Goal: Information Seeking & Learning: Learn about a topic

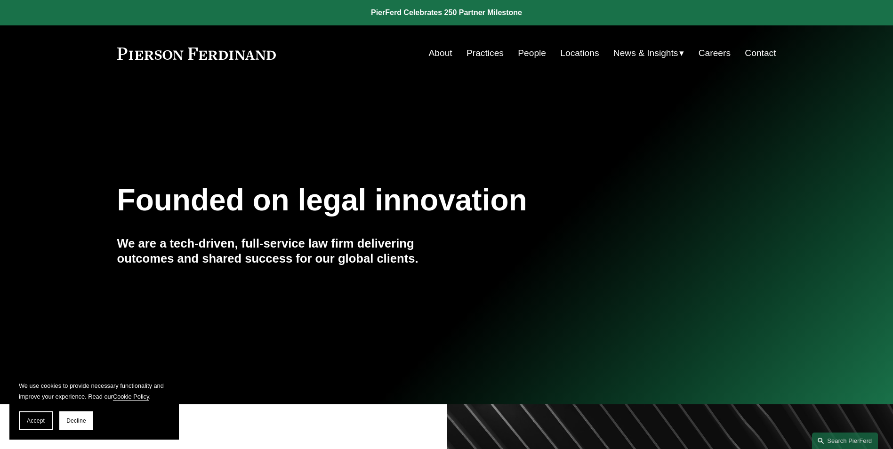
click at [530, 50] on link "People" at bounding box center [532, 53] width 28 height 18
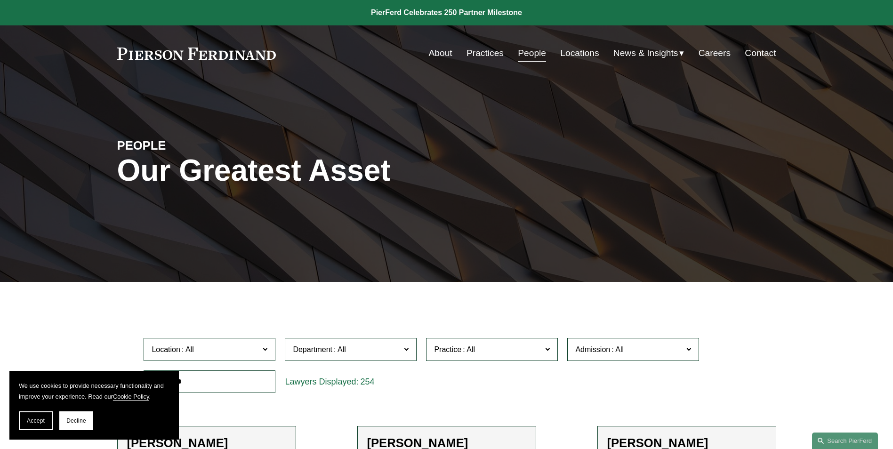
click at [722, 50] on link "Careers" at bounding box center [715, 53] width 32 height 18
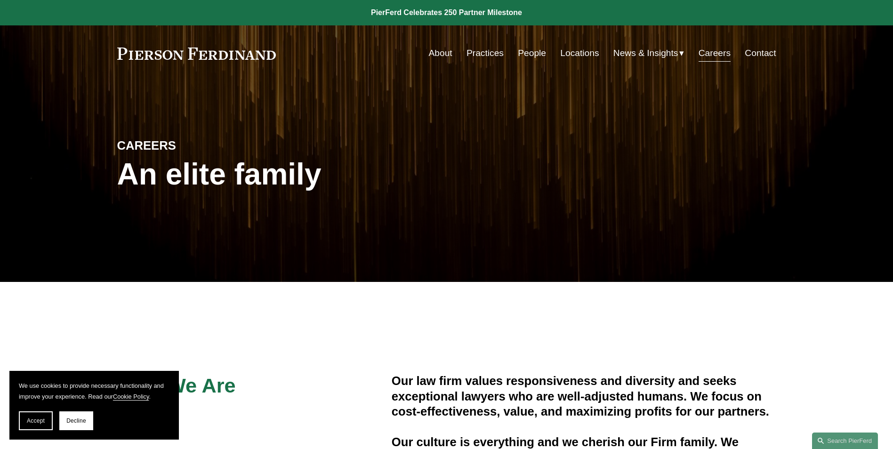
click at [440, 51] on link "About" at bounding box center [441, 53] width 24 height 18
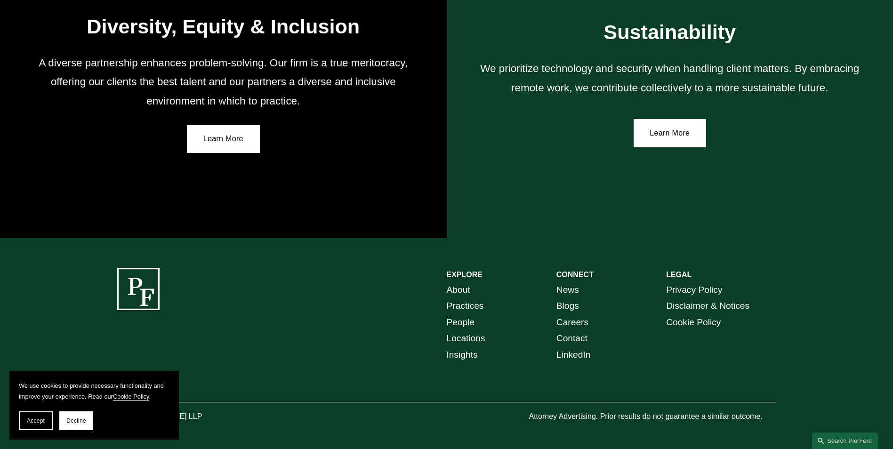
scroll to position [1717, 0]
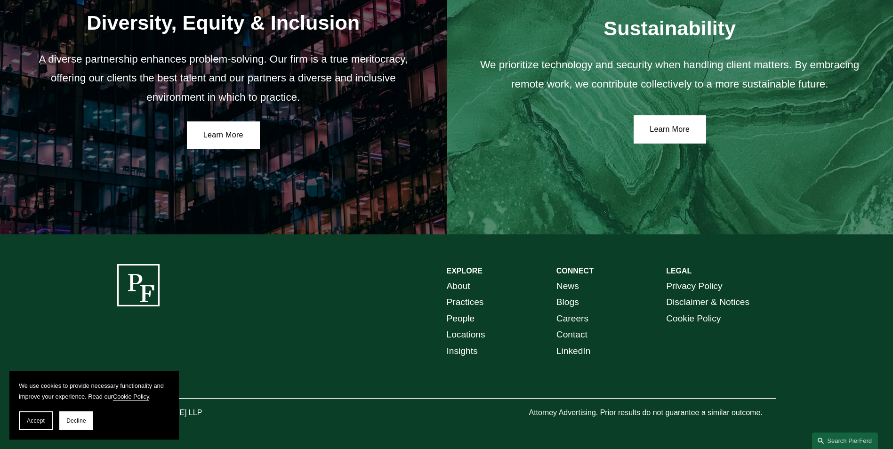
click at [571, 283] on link "News" at bounding box center [568, 286] width 23 height 16
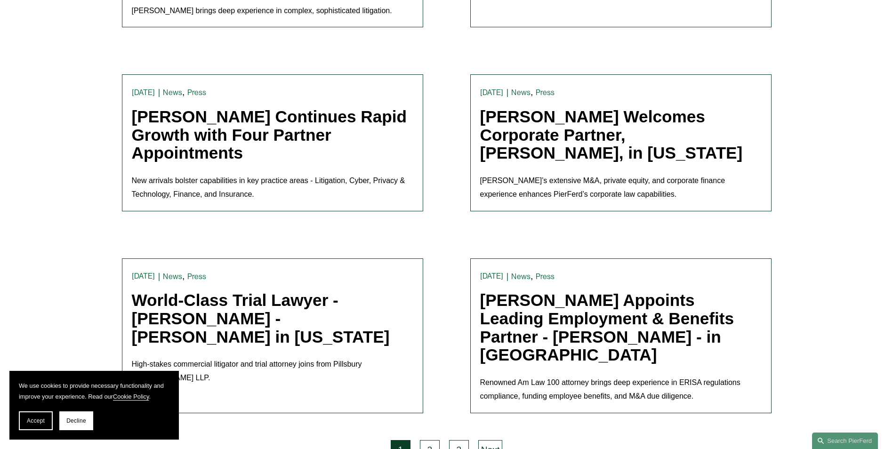
scroll to position [1930, 0]
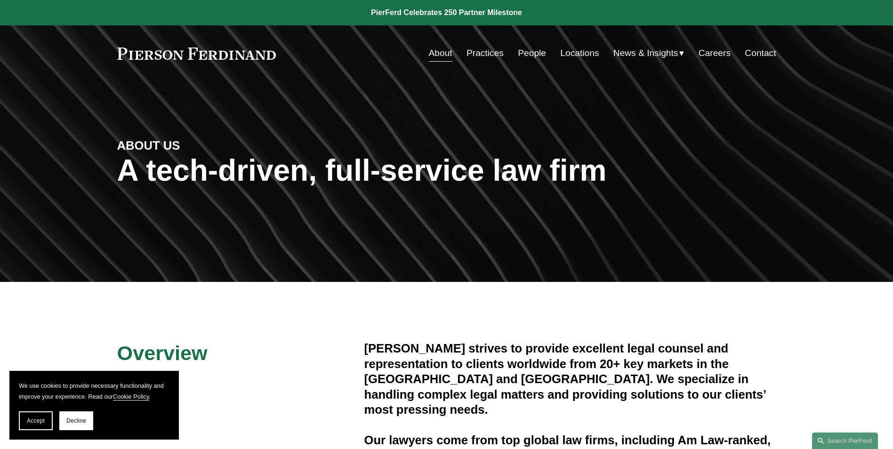
click at [768, 55] on link "Contact" at bounding box center [760, 53] width 31 height 18
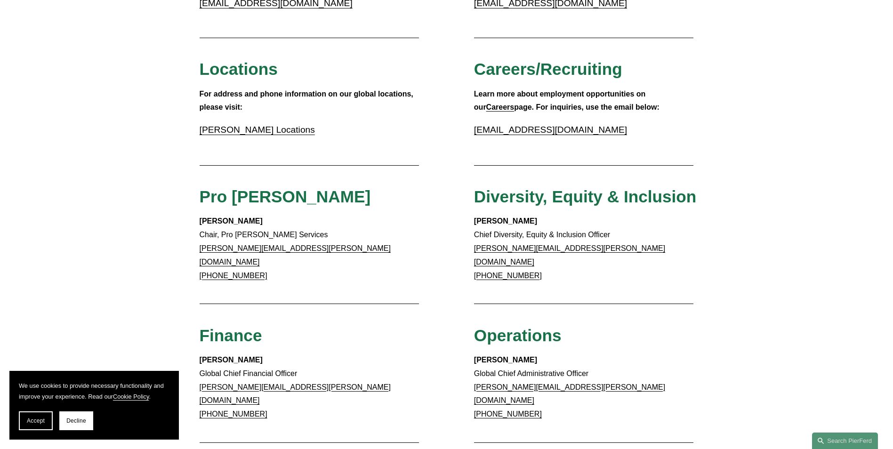
scroll to position [200, 0]
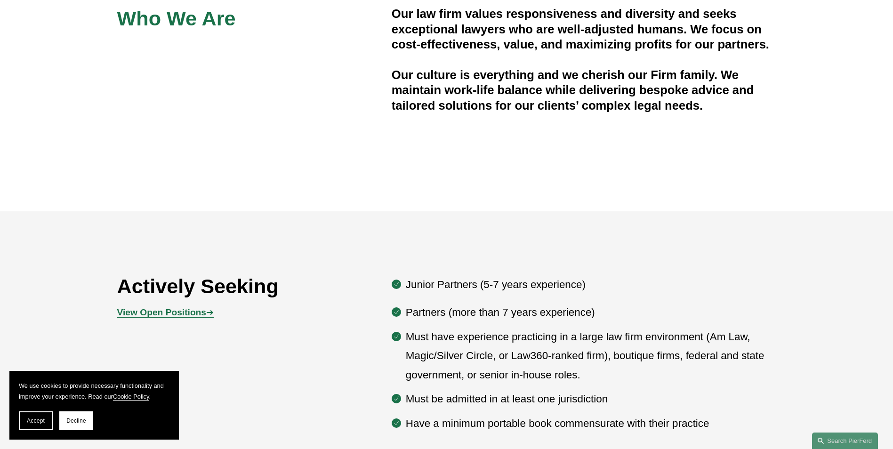
scroll to position [518, 0]
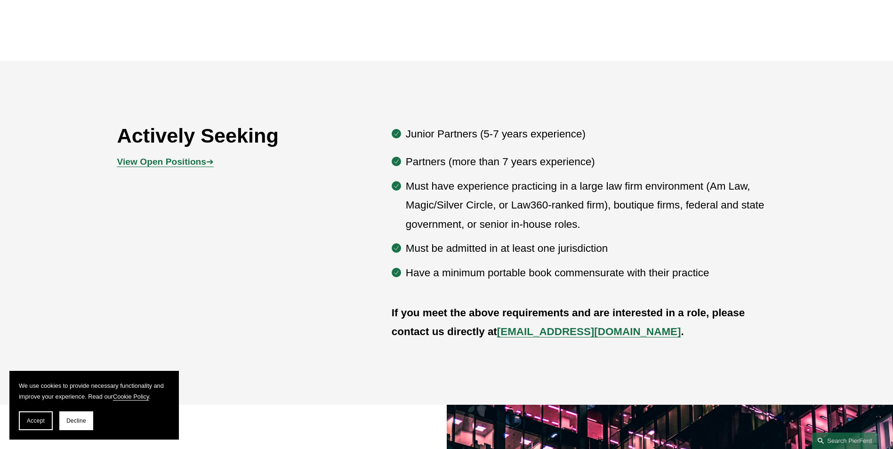
click at [440, 250] on p "Must be admitted in at least one jurisdiction" at bounding box center [591, 248] width 371 height 19
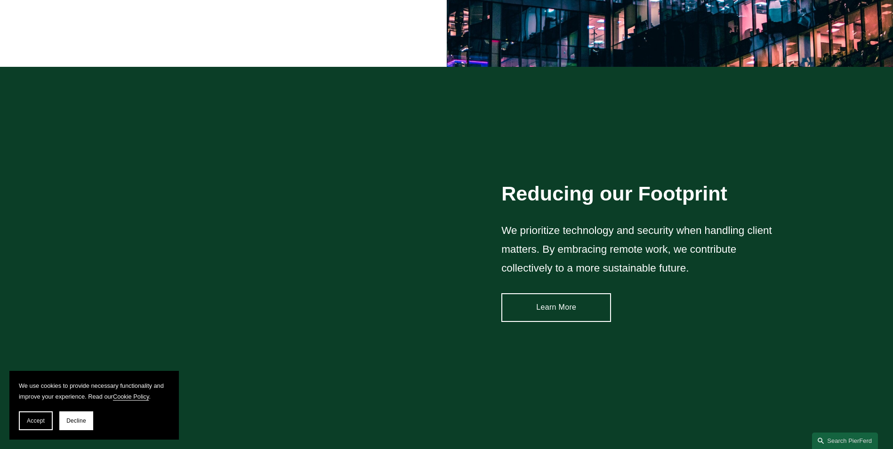
scroll to position [1271, 0]
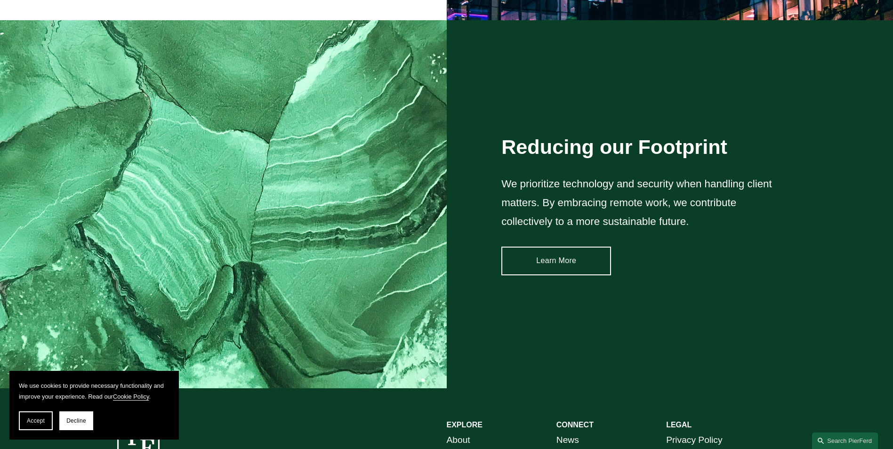
click at [568, 259] on link "Learn More" at bounding box center [556, 261] width 110 height 28
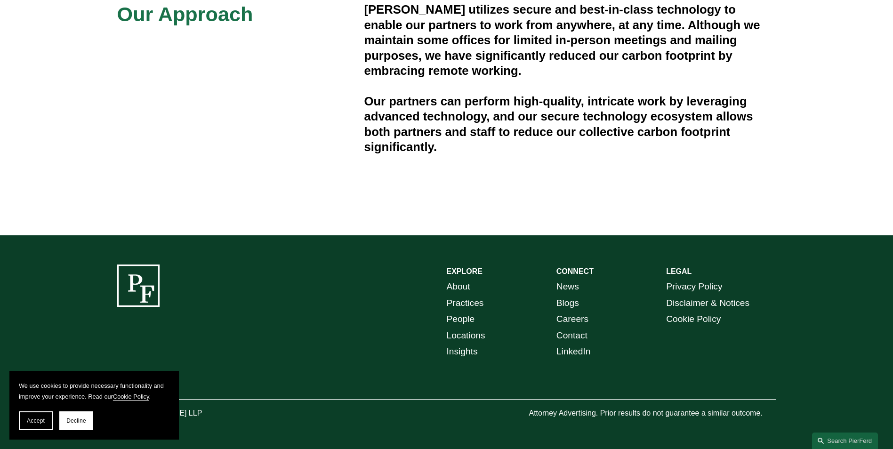
scroll to position [345, 0]
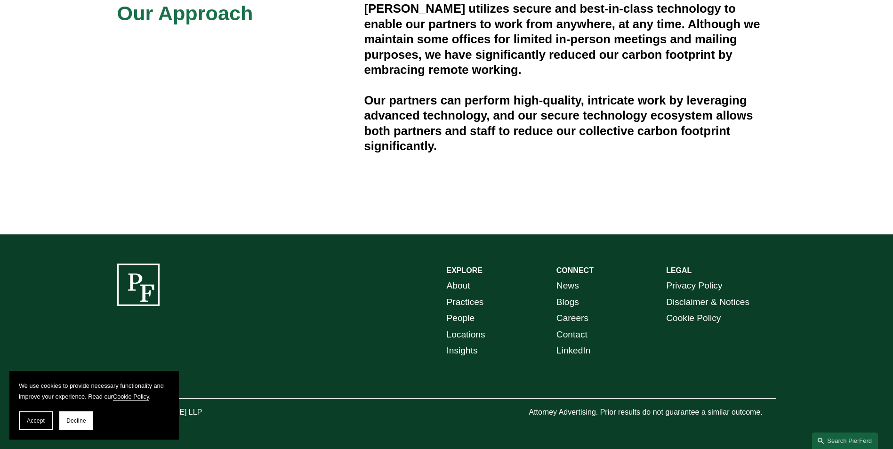
click at [458, 284] on link "About" at bounding box center [459, 286] width 24 height 16
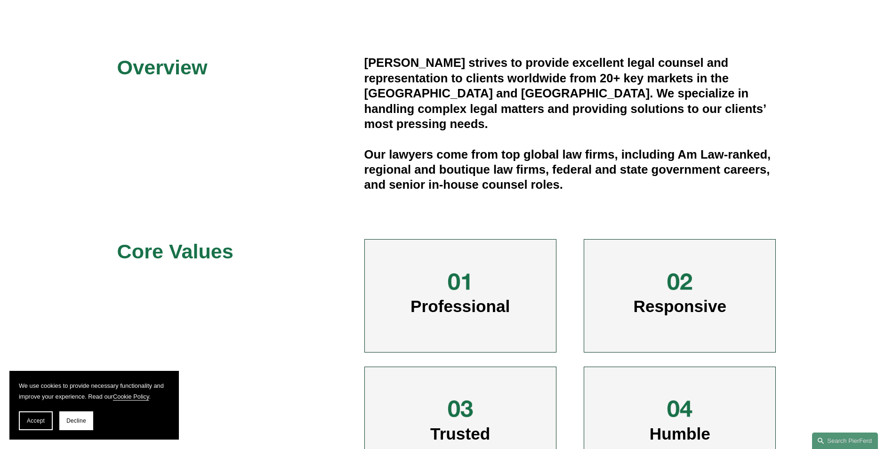
scroll to position [330, 0]
